Goal: Transaction & Acquisition: Purchase product/service

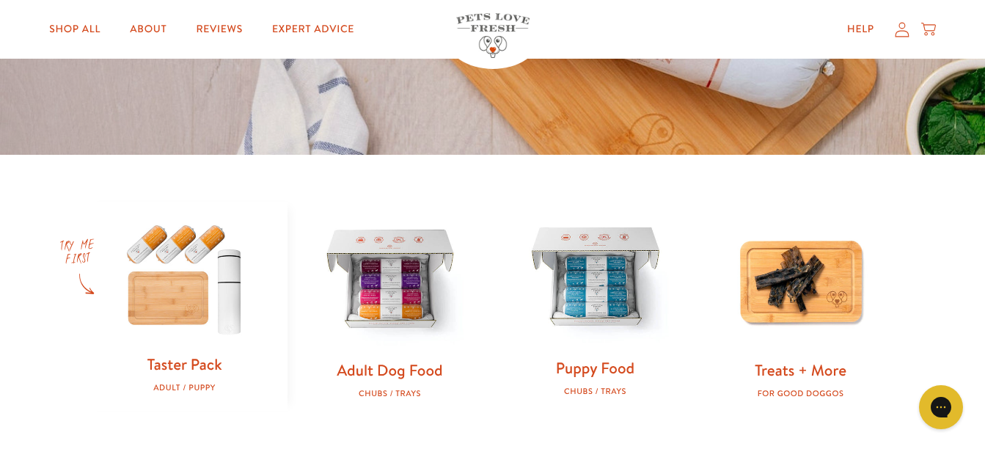
scroll to position [367, 0]
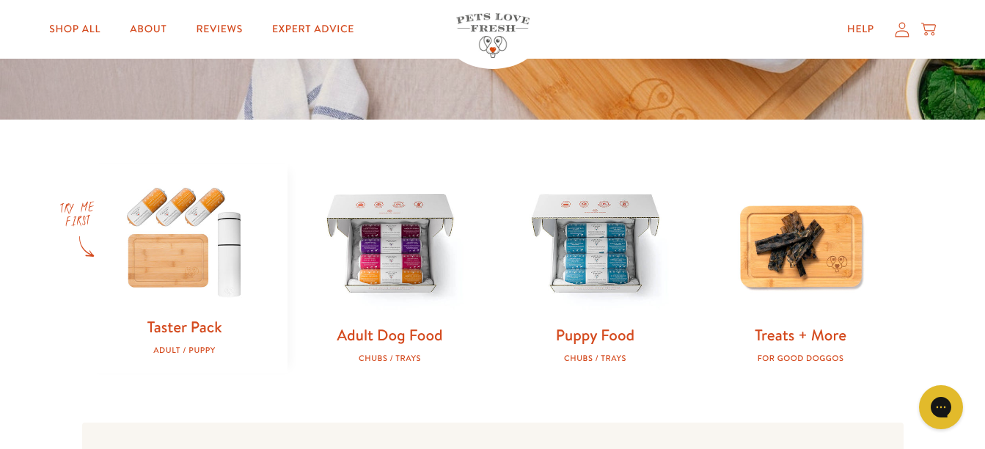
click at [169, 275] on img at bounding box center [185, 240] width 158 height 152
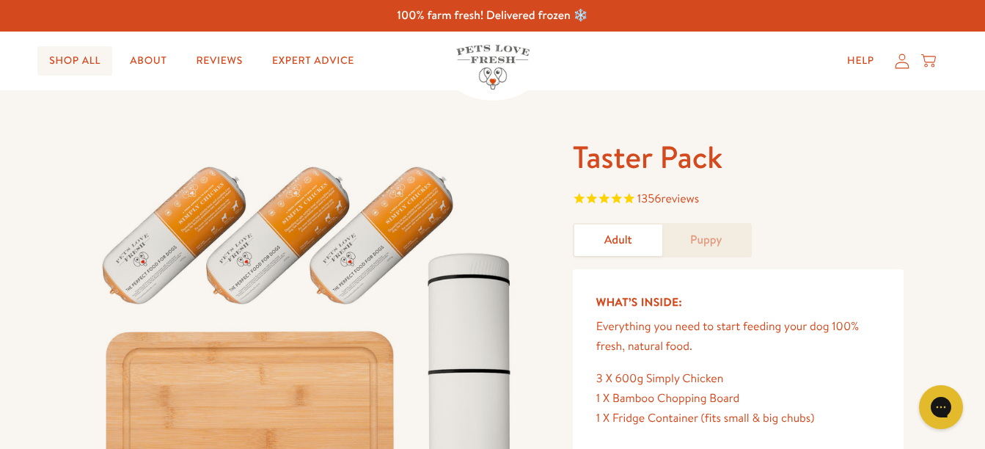
click at [71, 63] on link "Shop All" at bounding box center [74, 60] width 75 height 29
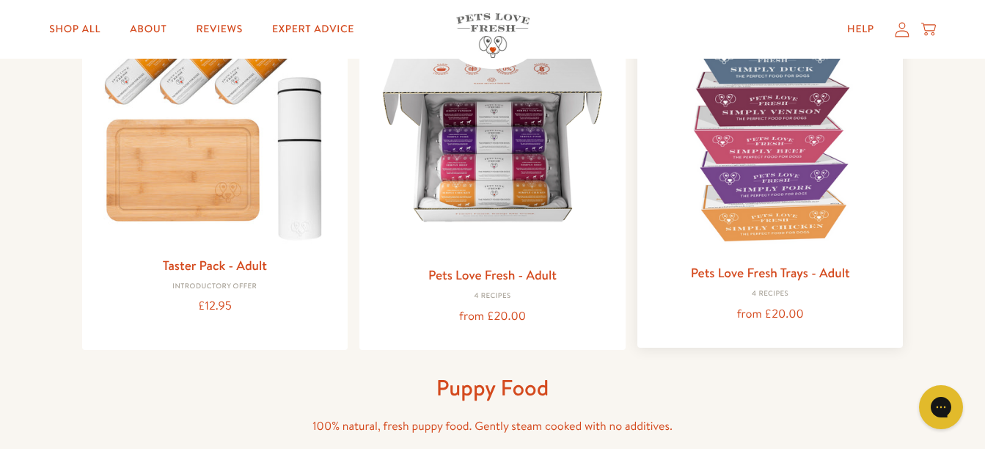
click at [811, 163] on img at bounding box center [770, 134] width 243 height 243
